Goal: Information Seeking & Learning: Learn about a topic

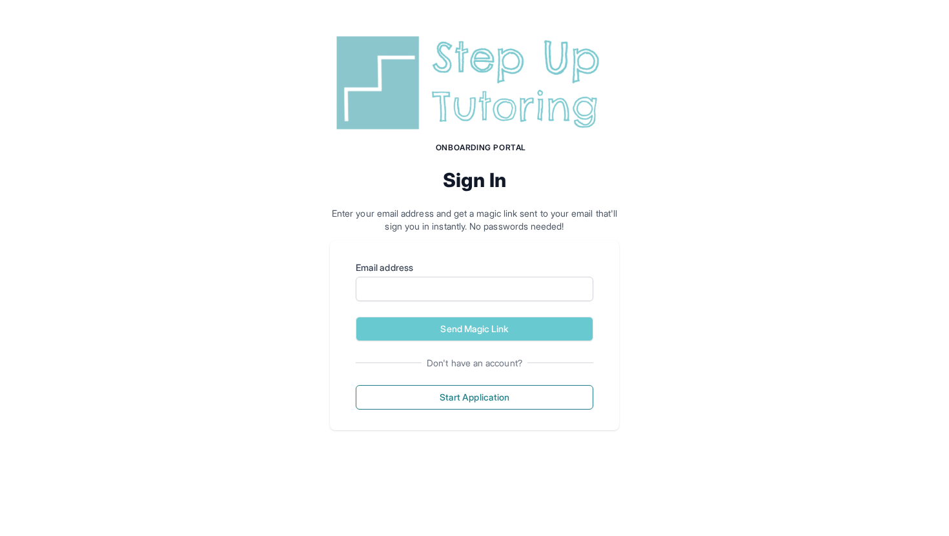
click at [503, 269] on label "Email address" at bounding box center [475, 267] width 238 height 13
click at [503, 277] on input "Email address" at bounding box center [475, 289] width 238 height 25
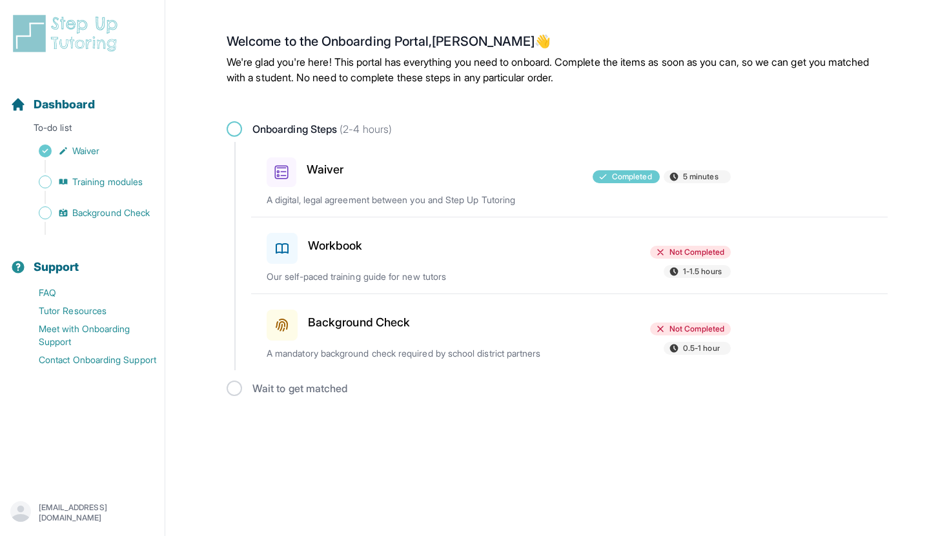
click at [359, 250] on h3 "Workbook" at bounding box center [335, 246] width 55 height 18
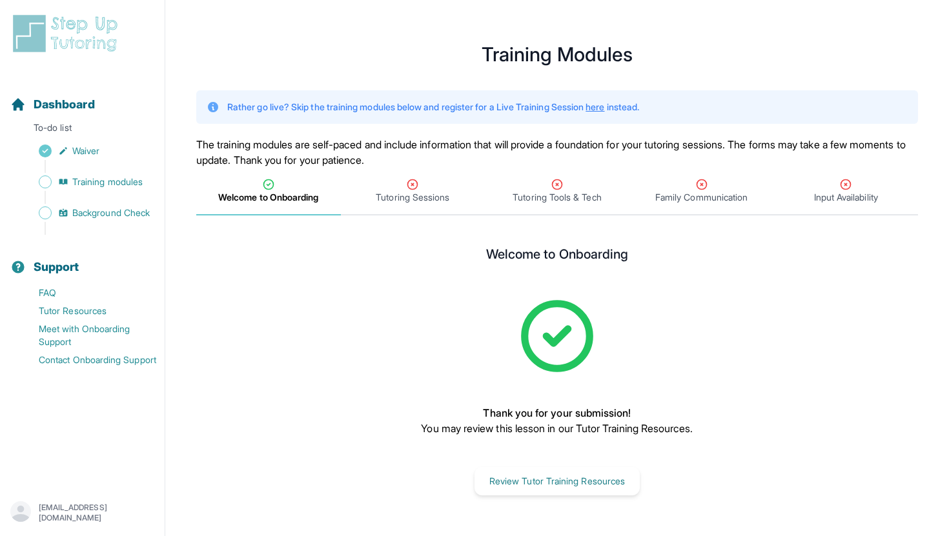
scroll to position [15, 0]
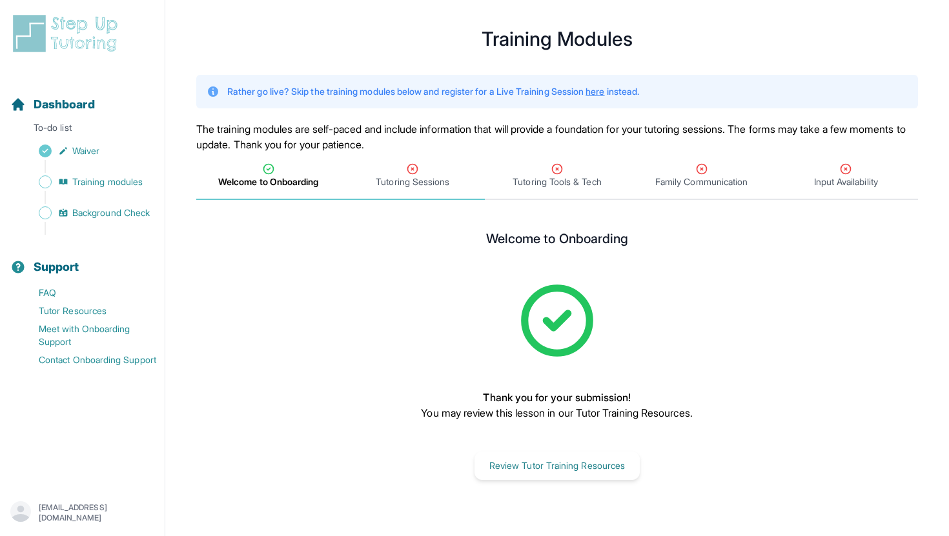
click at [426, 177] on span "Tutoring Sessions" at bounding box center [413, 182] width 74 height 13
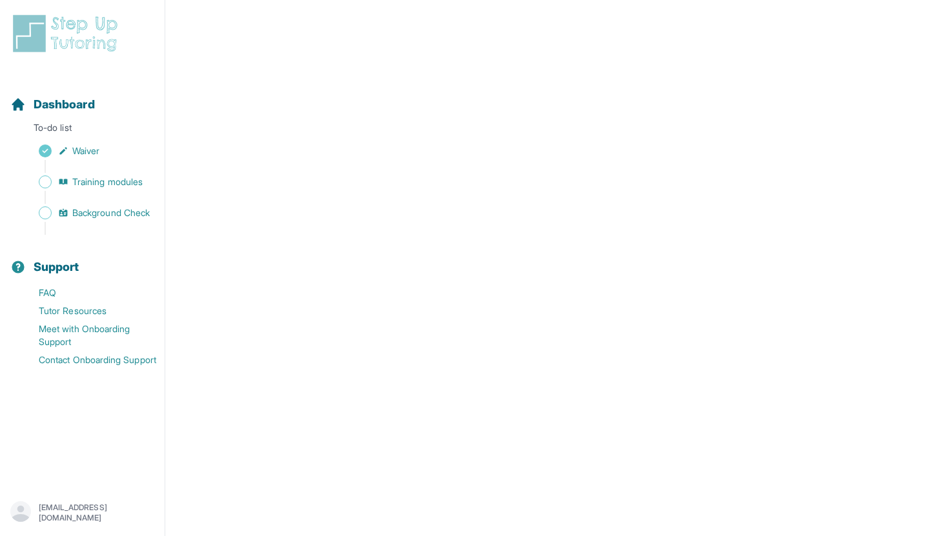
scroll to position [414, 0]
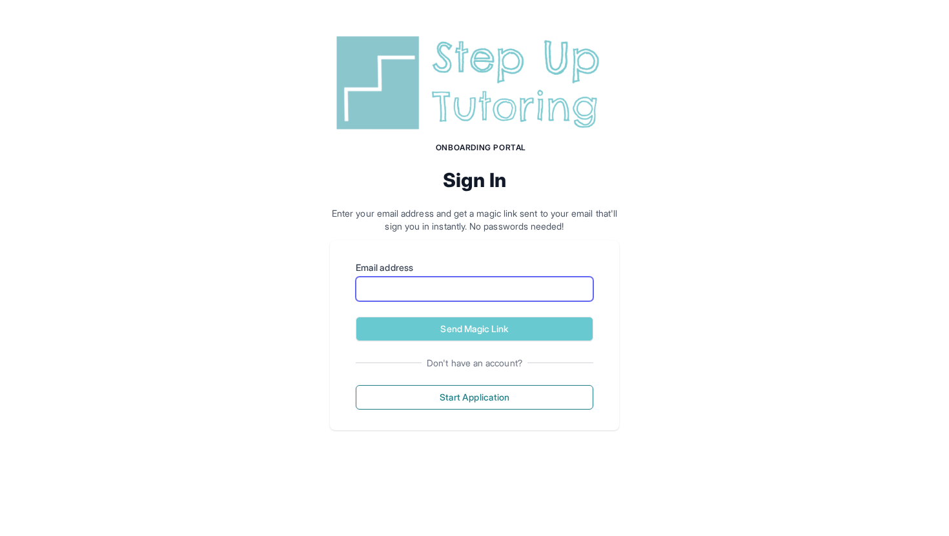
click at [455, 292] on input "Email address" at bounding box center [475, 289] width 238 height 25
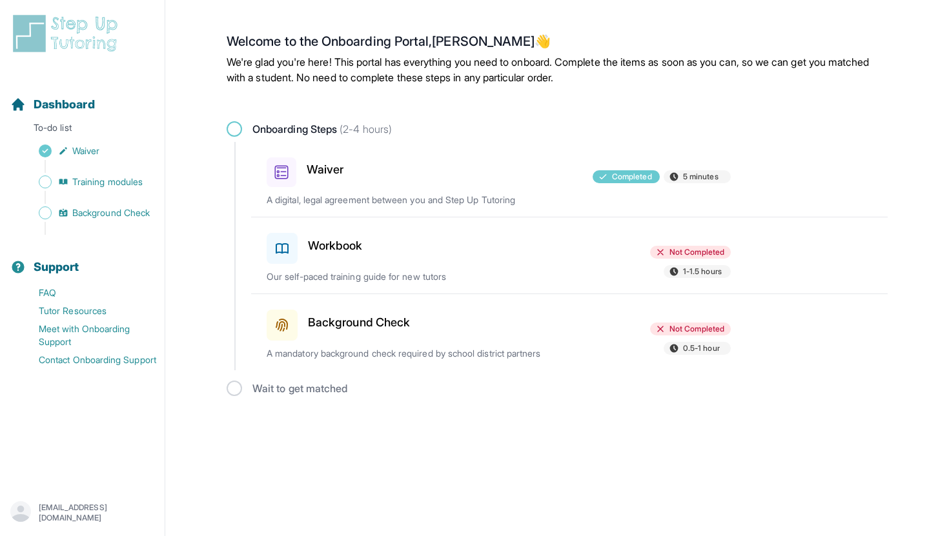
click at [460, 276] on p "Our self-paced training guide for new tutors" at bounding box center [418, 276] width 302 height 13
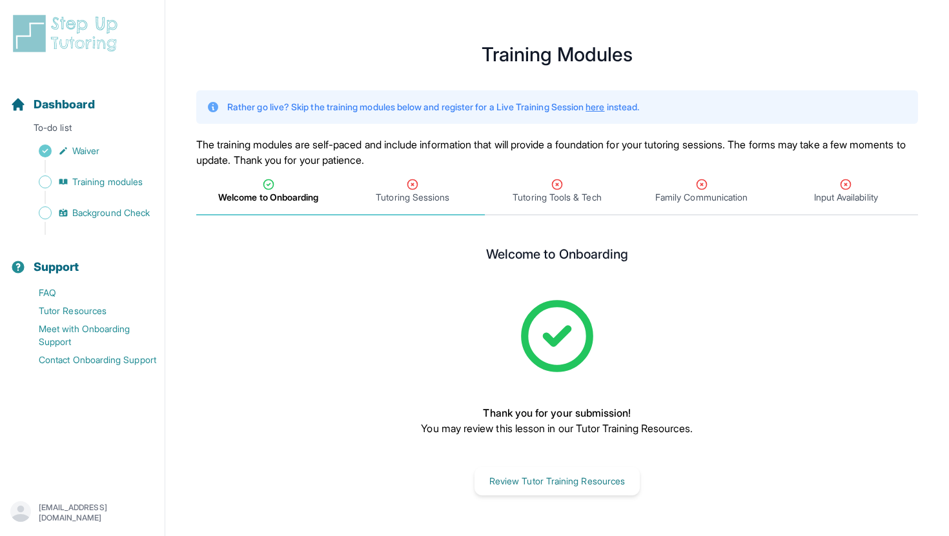
click at [415, 183] on icon "Tabs" at bounding box center [412, 184] width 13 height 13
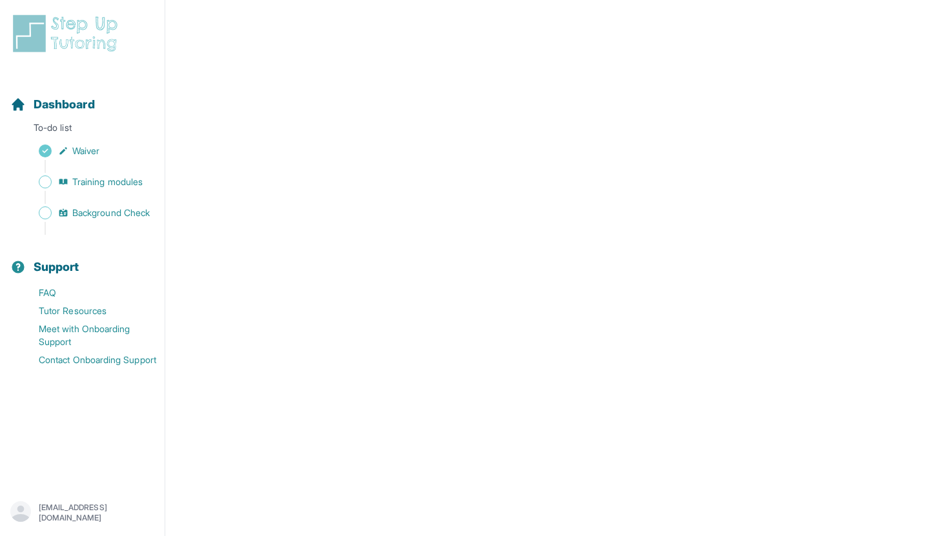
scroll to position [516, 0]
